Goal: Information Seeking & Learning: Check status

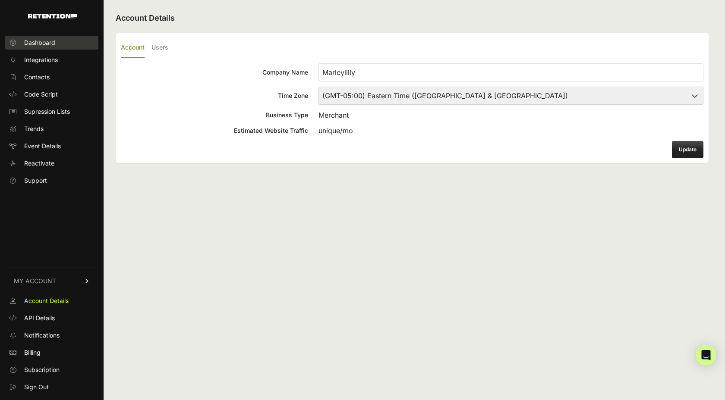
click at [43, 37] on link "Dashboard" at bounding box center [51, 43] width 93 height 14
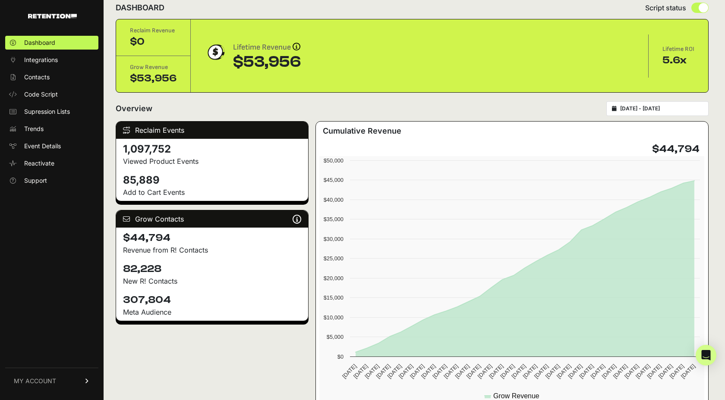
scroll to position [15, 0]
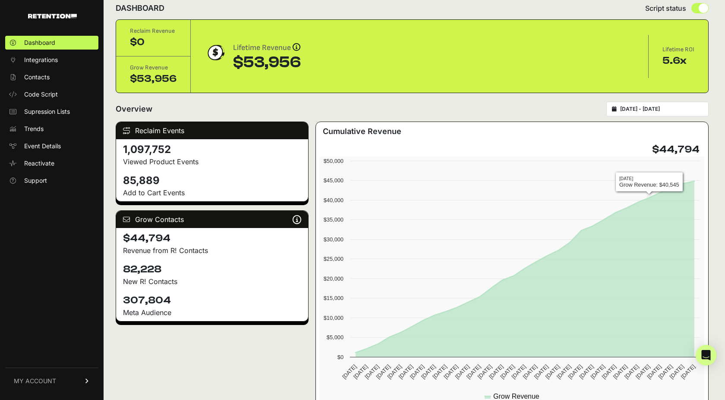
click at [643, 105] on div "[DATE] - [DATE]" at bounding box center [657, 109] width 102 height 15
click at [632, 108] on input "[DATE] - [DATE]" at bounding box center [661, 109] width 83 height 7
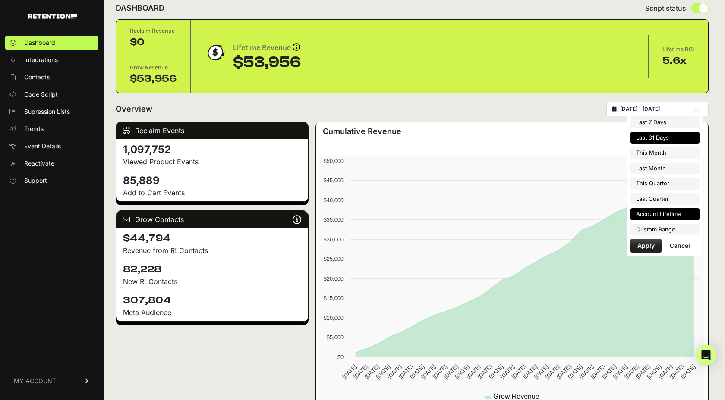
click at [647, 214] on li "Account Lifetime" at bounding box center [664, 214] width 69 height 12
type input "[DATE] - [DATE]"
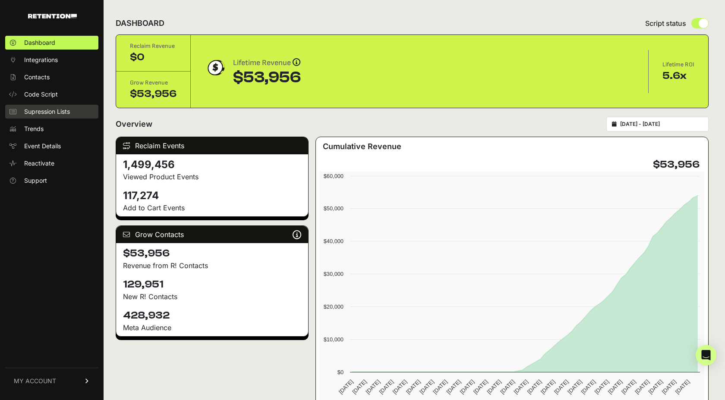
click at [70, 113] on span "Supression Lists" at bounding box center [47, 111] width 46 height 9
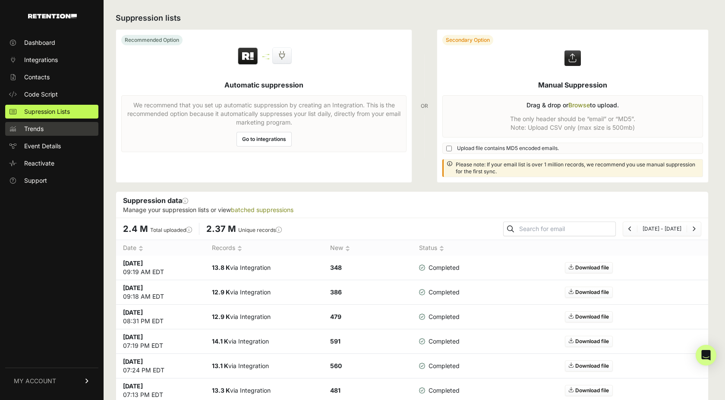
click at [32, 126] on span "Trends" at bounding box center [33, 129] width 19 height 9
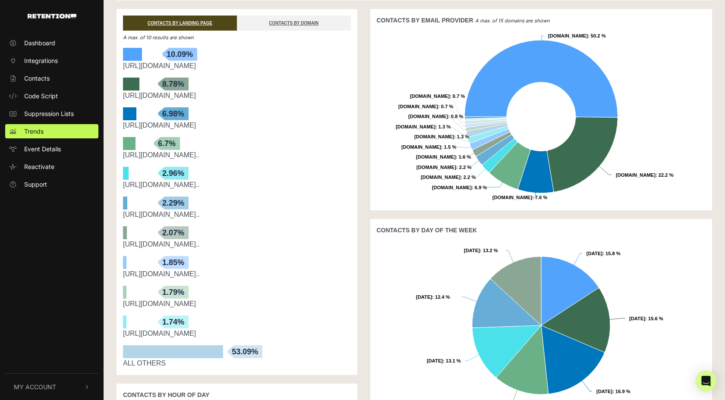
scroll to position [196, 0]
